Goal: Information Seeking & Learning: Learn about a topic

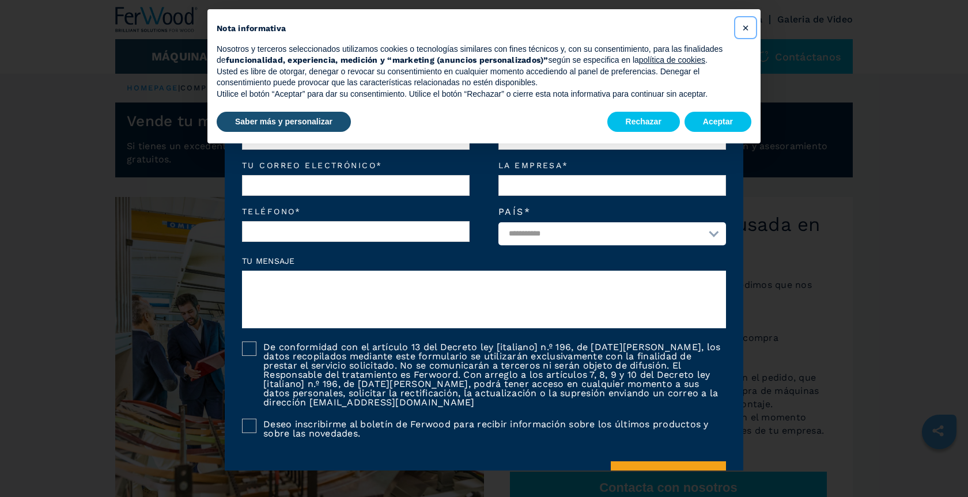
click at [748, 29] on span "×" at bounding box center [745, 28] width 7 height 14
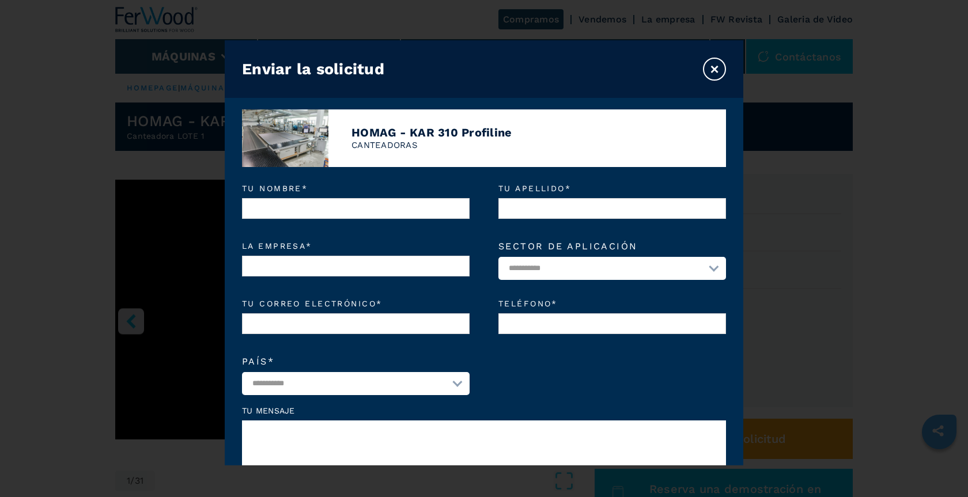
click at [715, 67] on button "×" at bounding box center [714, 69] width 23 height 23
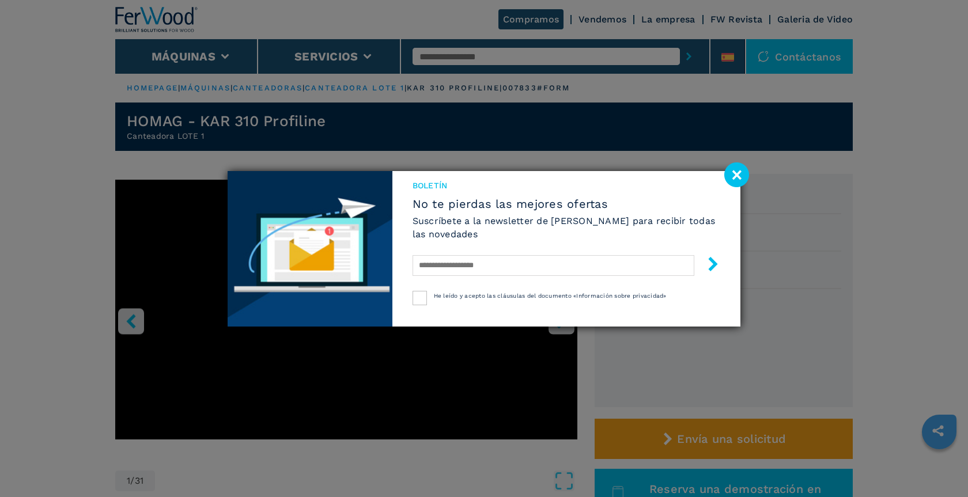
click at [737, 176] on image at bounding box center [736, 174] width 25 height 25
